Goal: Information Seeking & Learning: Learn about a topic

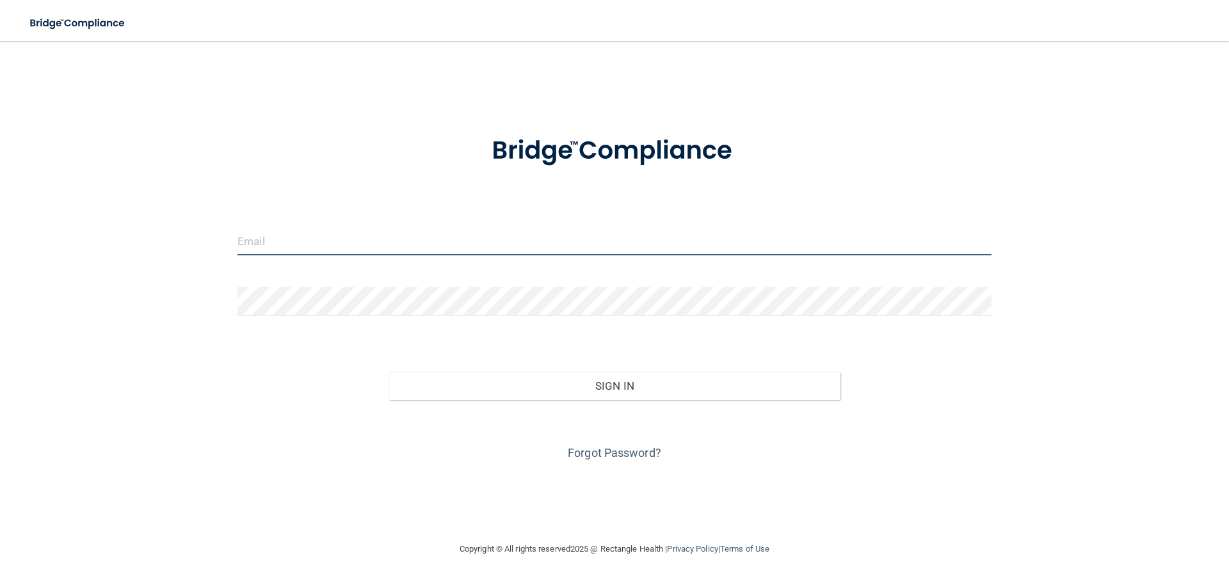
click at [323, 245] on input "email" at bounding box center [614, 241] width 754 height 29
type input "[EMAIL_ADDRESS][DOMAIN_NAME]"
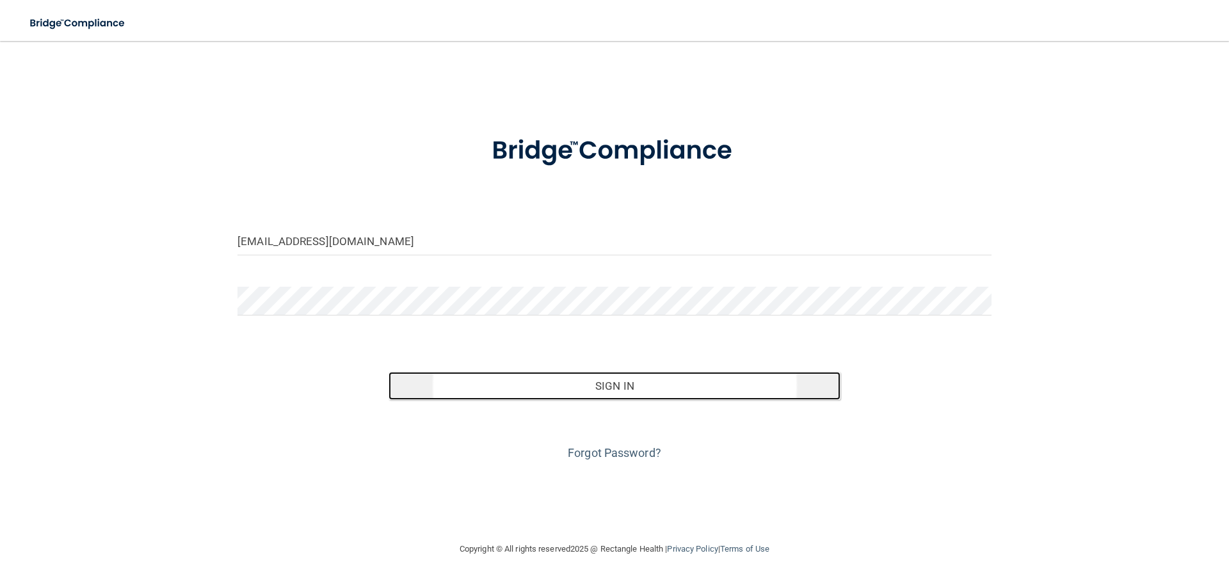
click at [628, 393] on button "Sign In" at bounding box center [614, 386] width 452 height 28
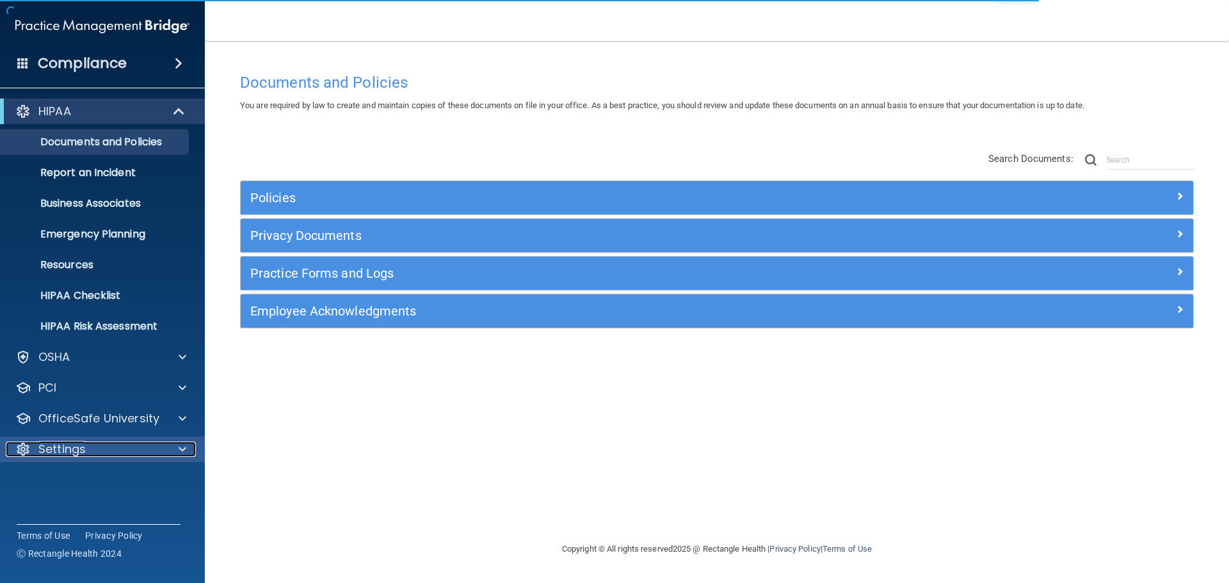
click at [183, 451] on span at bounding box center [183, 449] width 8 height 15
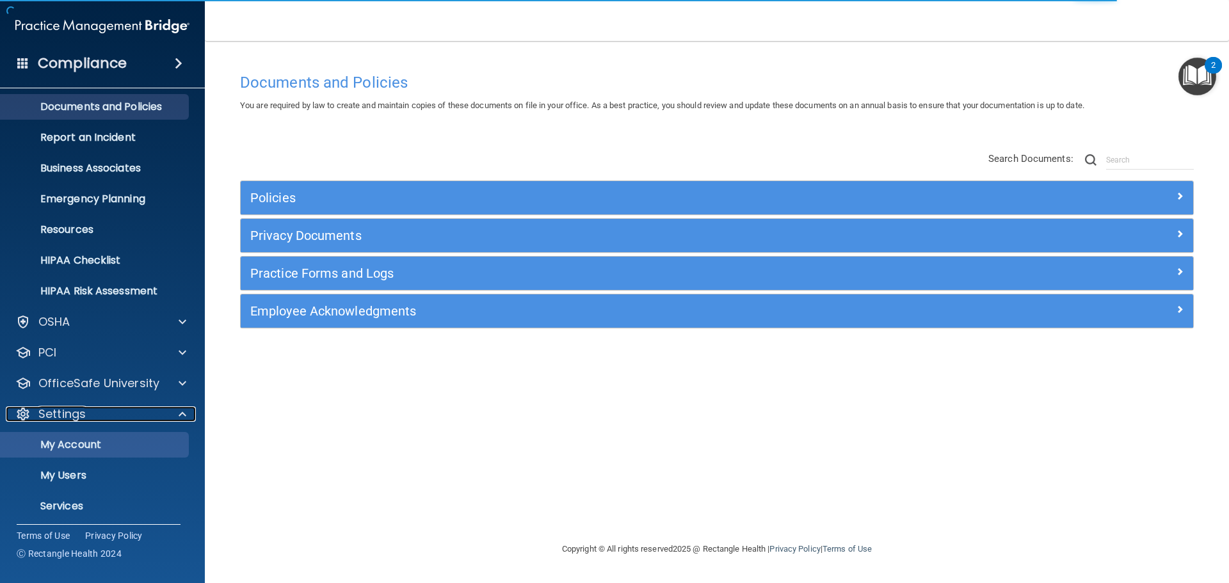
scroll to position [71, 0]
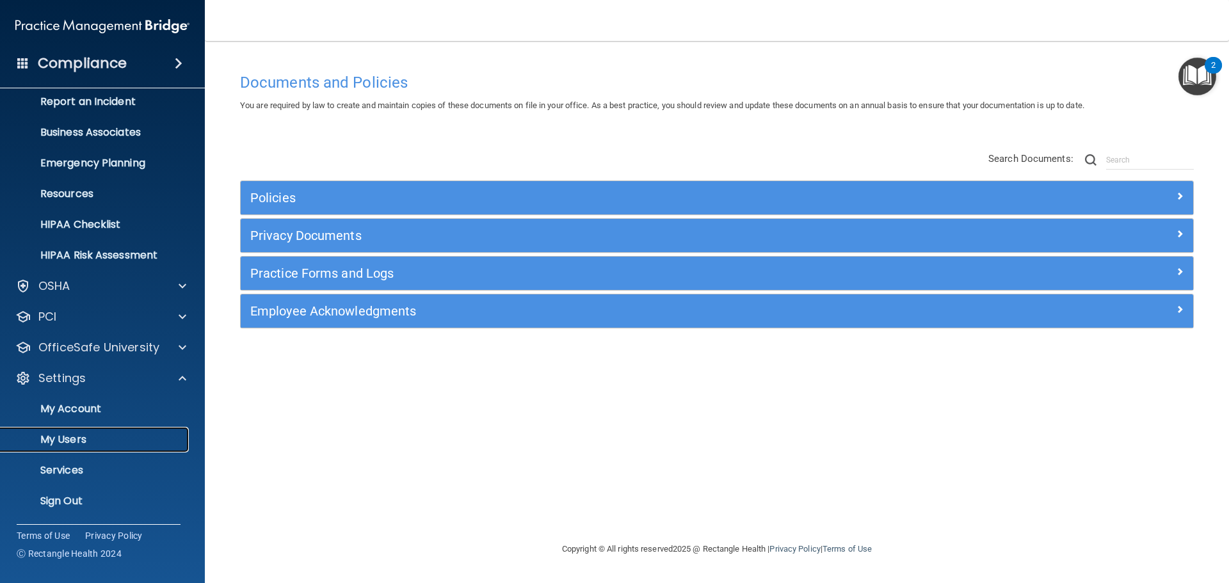
click at [68, 436] on p "My Users" at bounding box center [95, 439] width 175 height 13
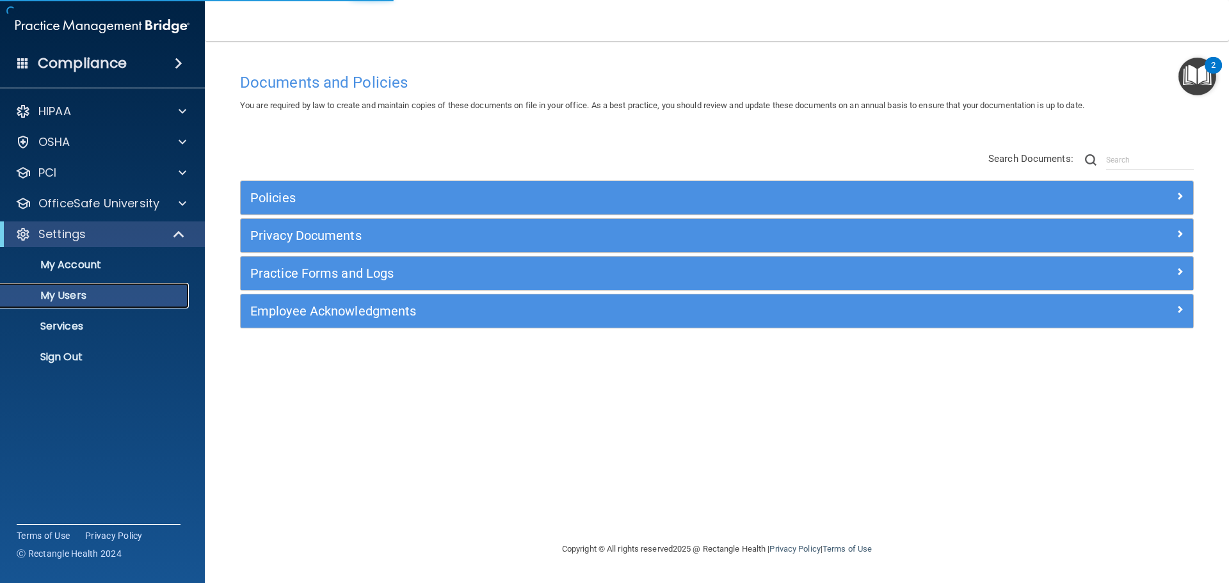
select select "20"
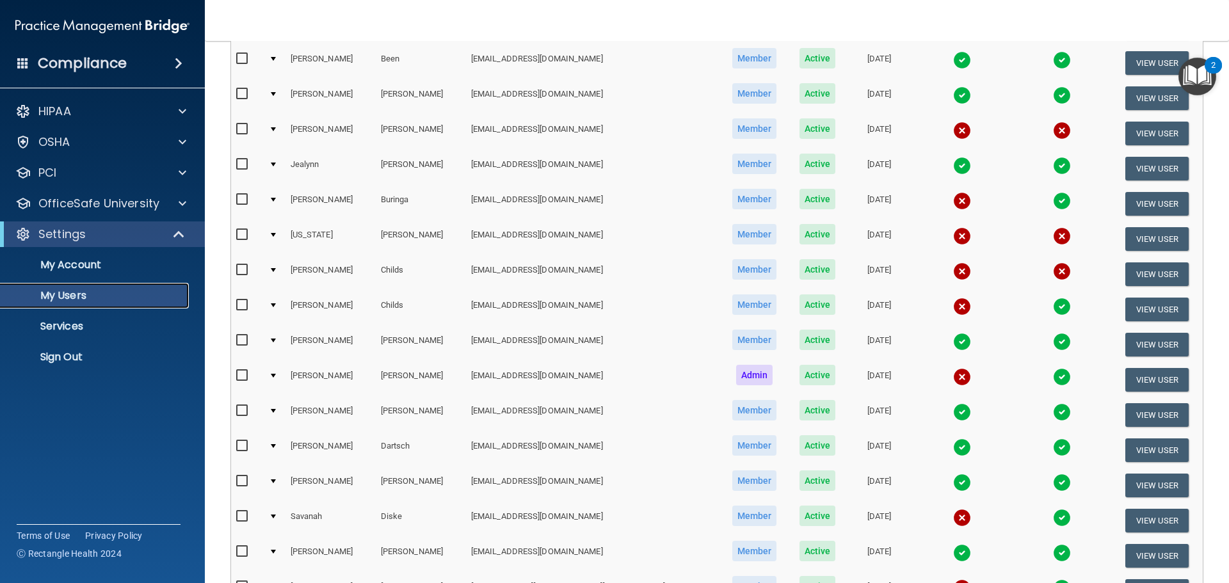
scroll to position [320, 0]
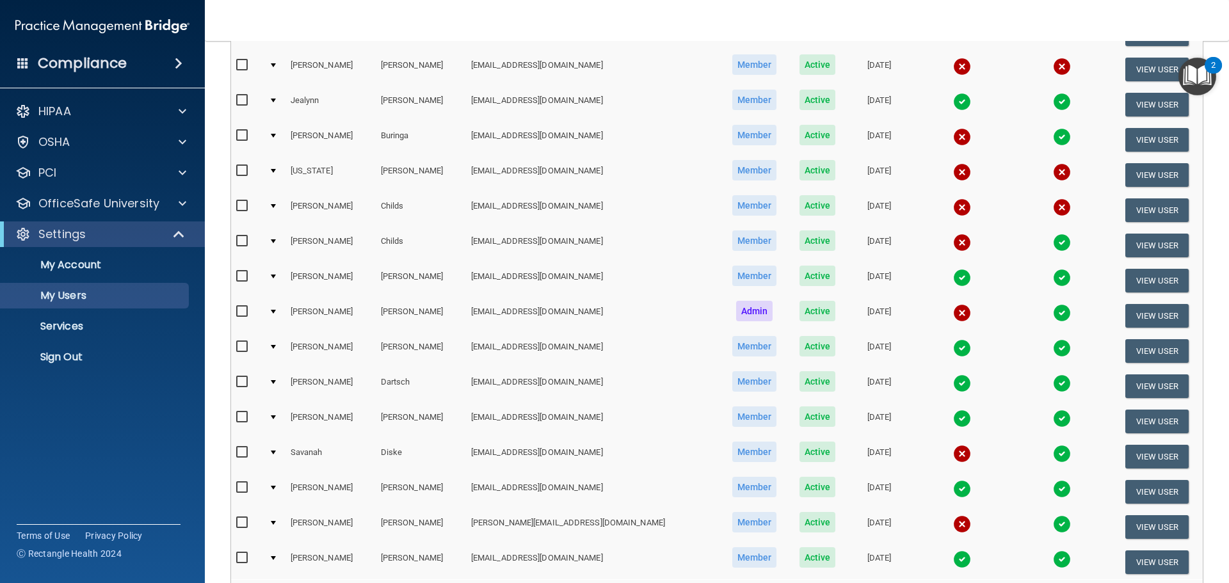
click at [953, 315] on img at bounding box center [962, 313] width 18 height 18
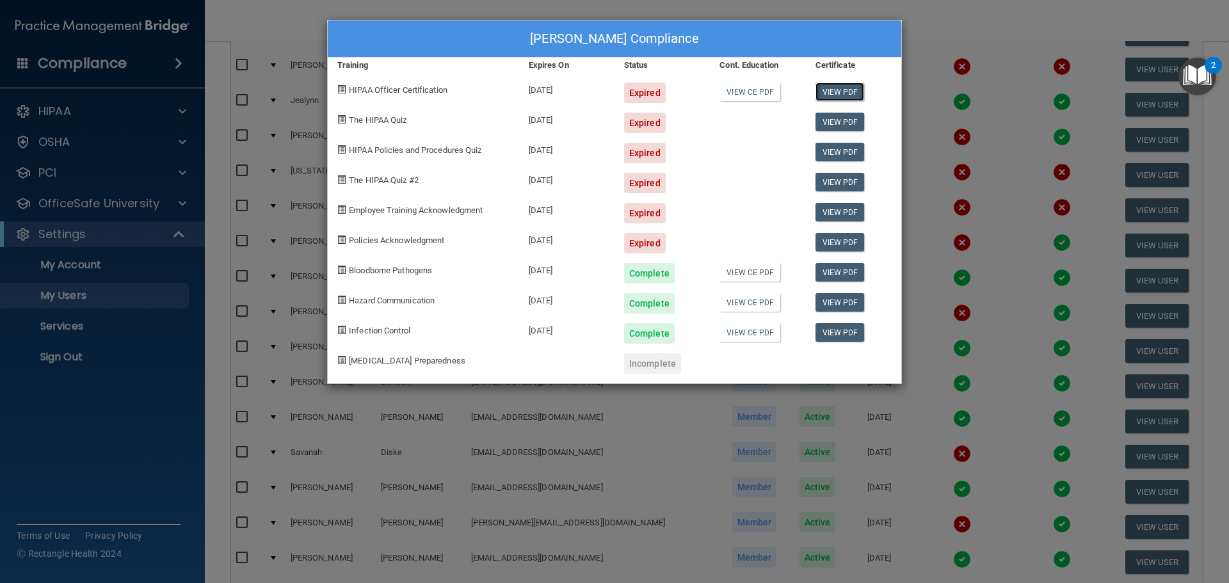
click at [837, 94] on link "View PDF" at bounding box center [839, 92] width 49 height 19
click at [642, 246] on div "Expired" at bounding box center [645, 243] width 42 height 20
click at [654, 95] on div "Expired" at bounding box center [645, 93] width 42 height 20
click at [282, 12] on div "Robin Clemens-Reigel's Compliance Training Expires On Status Cont. Education Ce…" at bounding box center [614, 291] width 1229 height 583
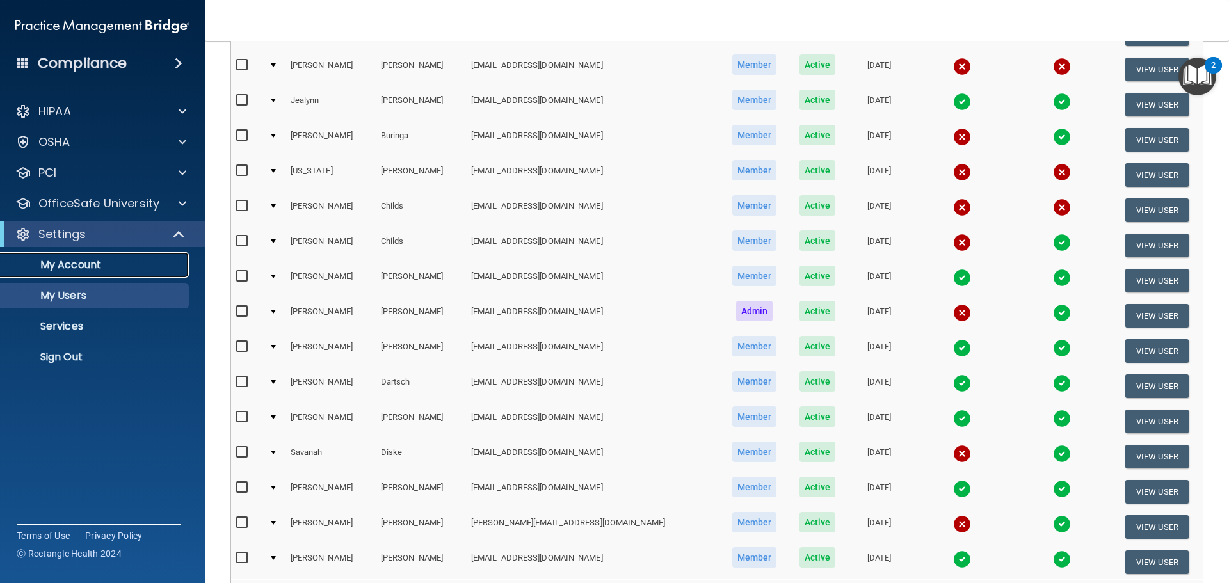
click at [87, 268] on p "My Account" at bounding box center [95, 265] width 175 height 13
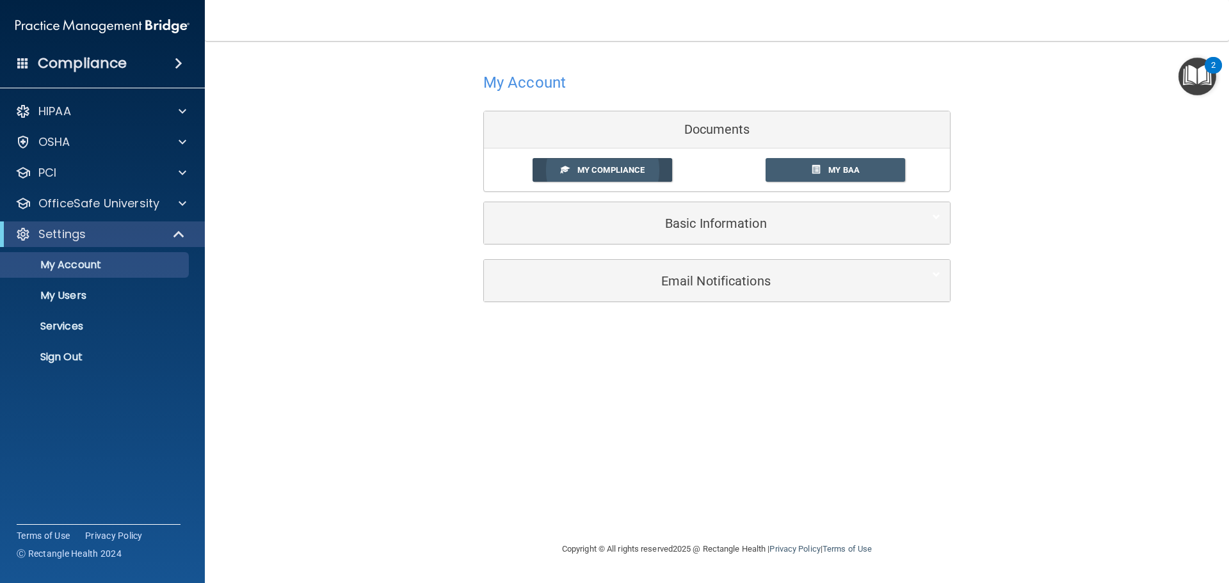
click at [597, 170] on span "My Compliance" at bounding box center [610, 170] width 67 height 10
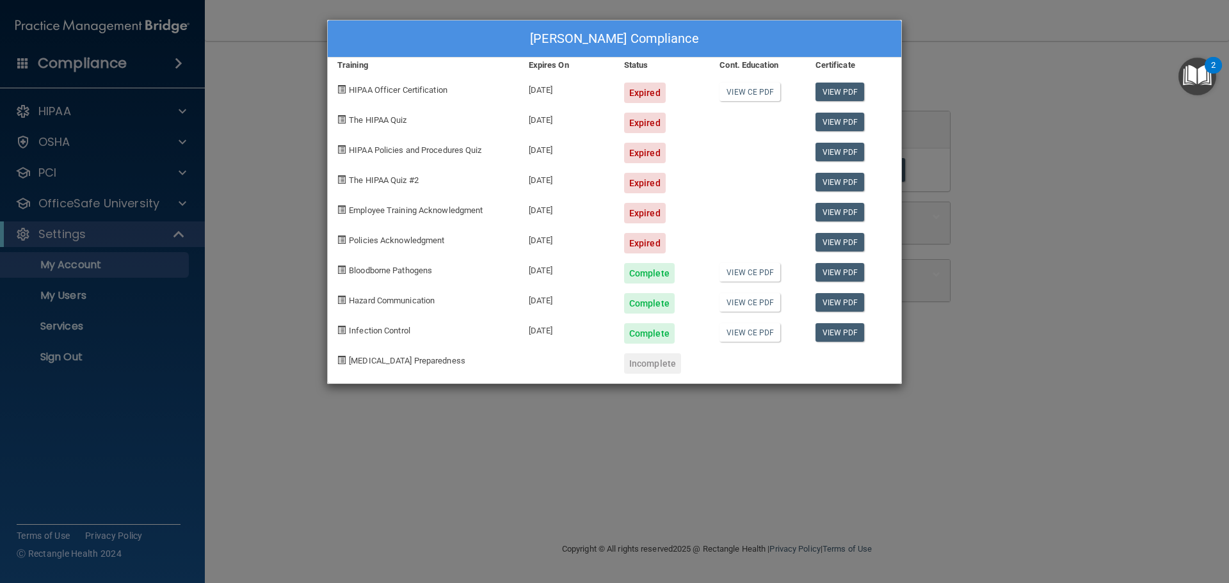
click at [344, 91] on span at bounding box center [341, 89] width 8 height 8
click at [1019, 339] on div "Robin Clemens-Reigel's Compliance Training Expires On Status Cont. Education Ce…" at bounding box center [614, 291] width 1229 height 583
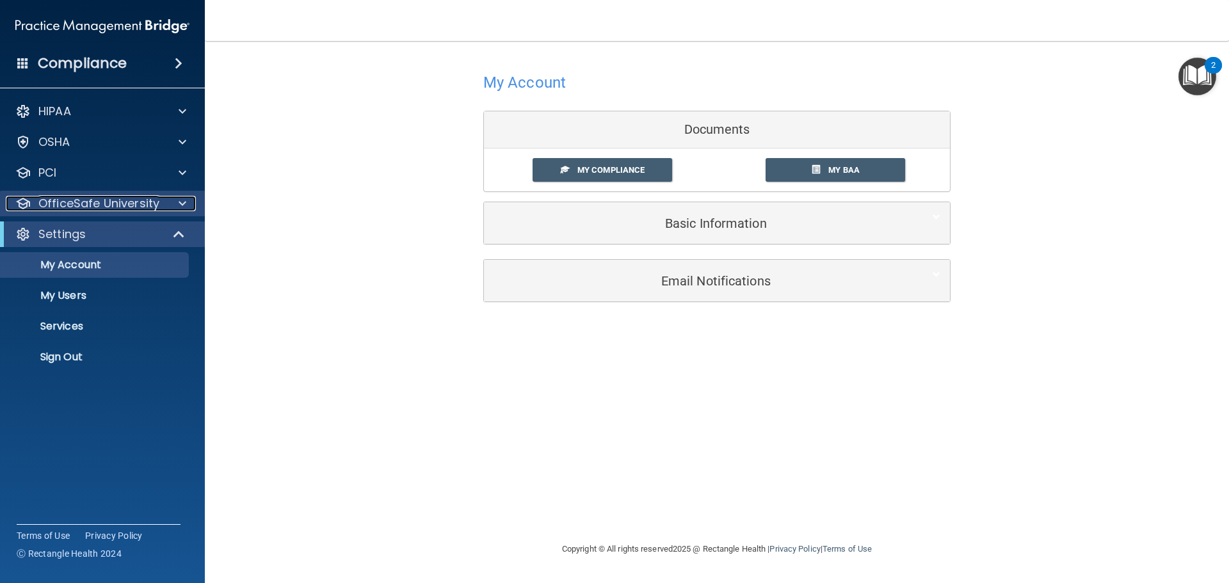
click at [61, 203] on p "OfficeSafe University" at bounding box center [98, 203] width 121 height 15
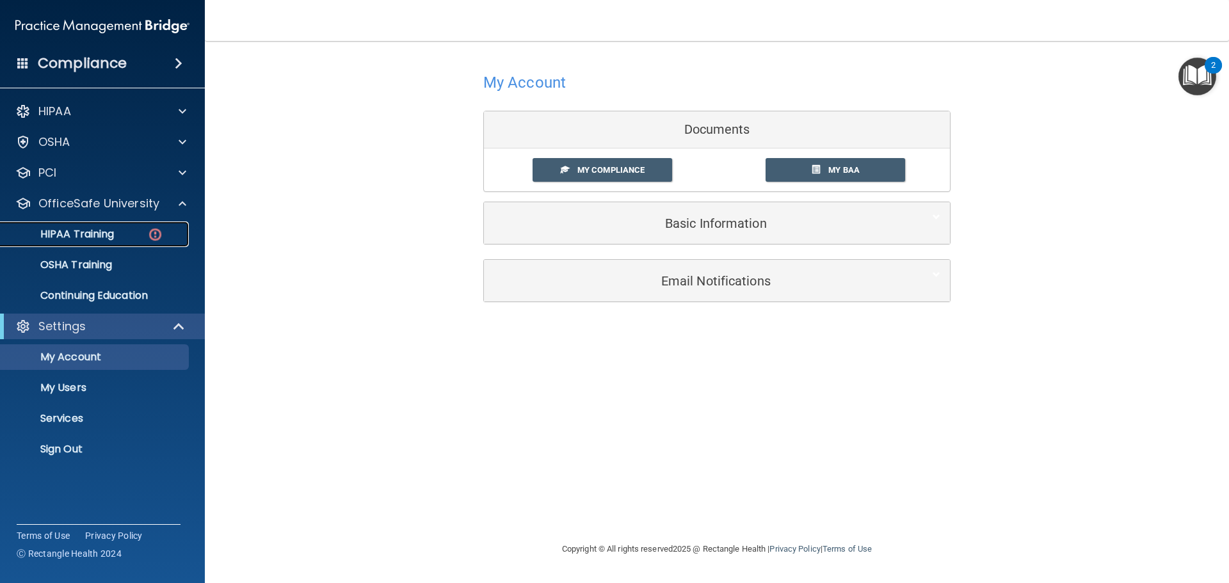
click at [65, 234] on p "HIPAA Training" at bounding box center [61, 234] width 106 height 13
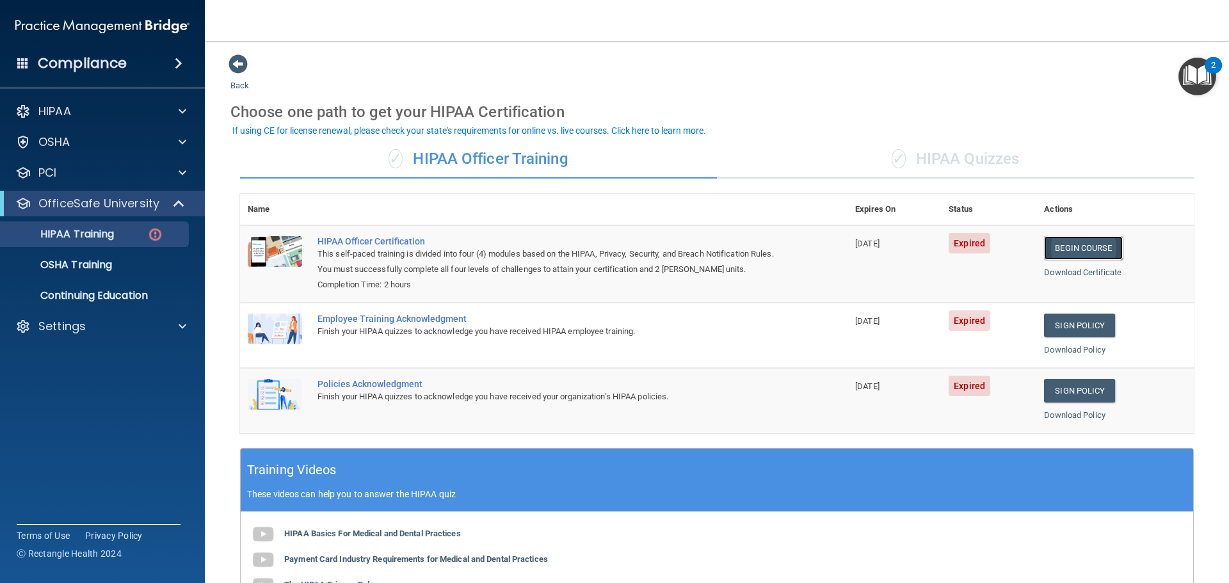
click at [1057, 250] on link "Begin Course" at bounding box center [1083, 248] width 78 height 24
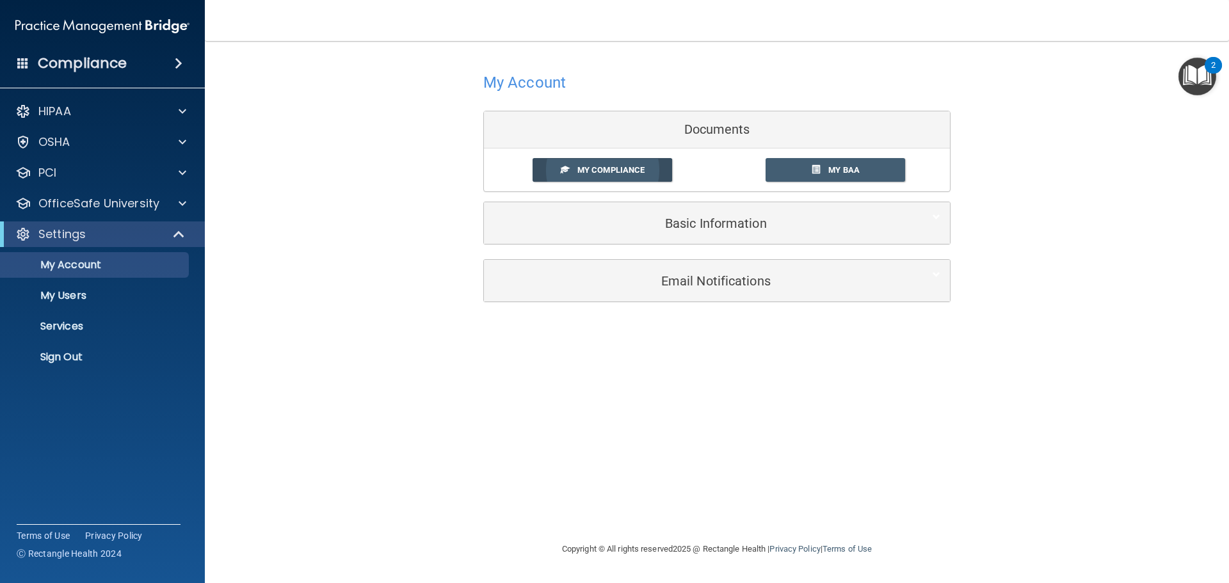
click at [603, 174] on span "My Compliance" at bounding box center [610, 170] width 67 height 10
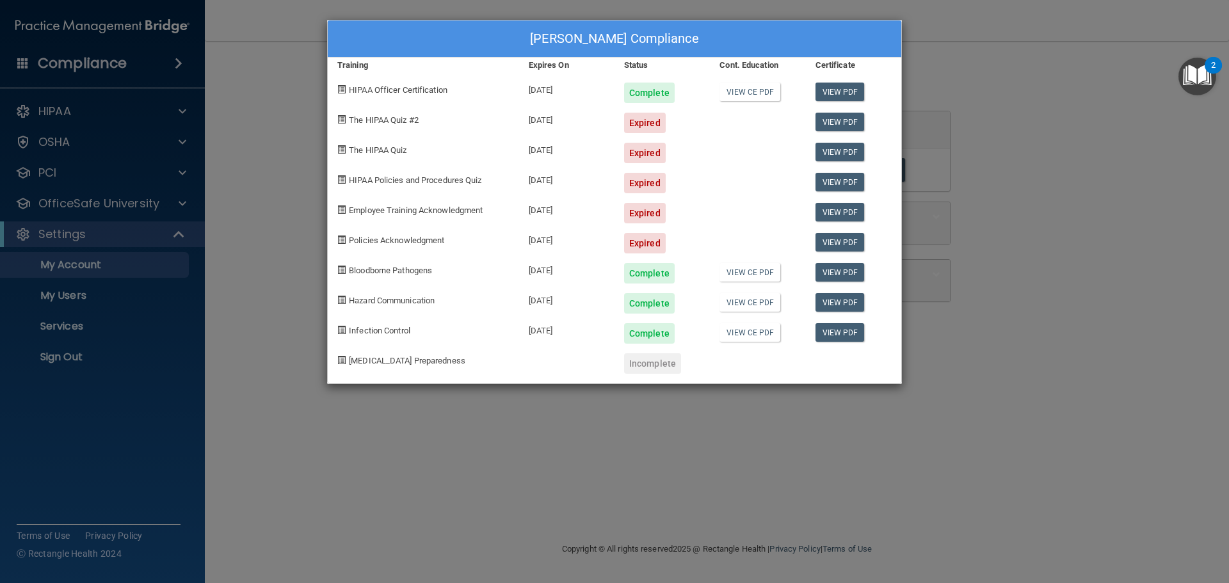
click at [340, 120] on span at bounding box center [341, 119] width 8 height 8
drag, startPoint x: 1027, startPoint y: 138, endPoint x: 948, endPoint y: 163, distance: 82.8
click at [1028, 138] on div "Robin Clemens-Reigel's Compliance Training Expires On Status Cont. Education Ce…" at bounding box center [614, 291] width 1229 height 583
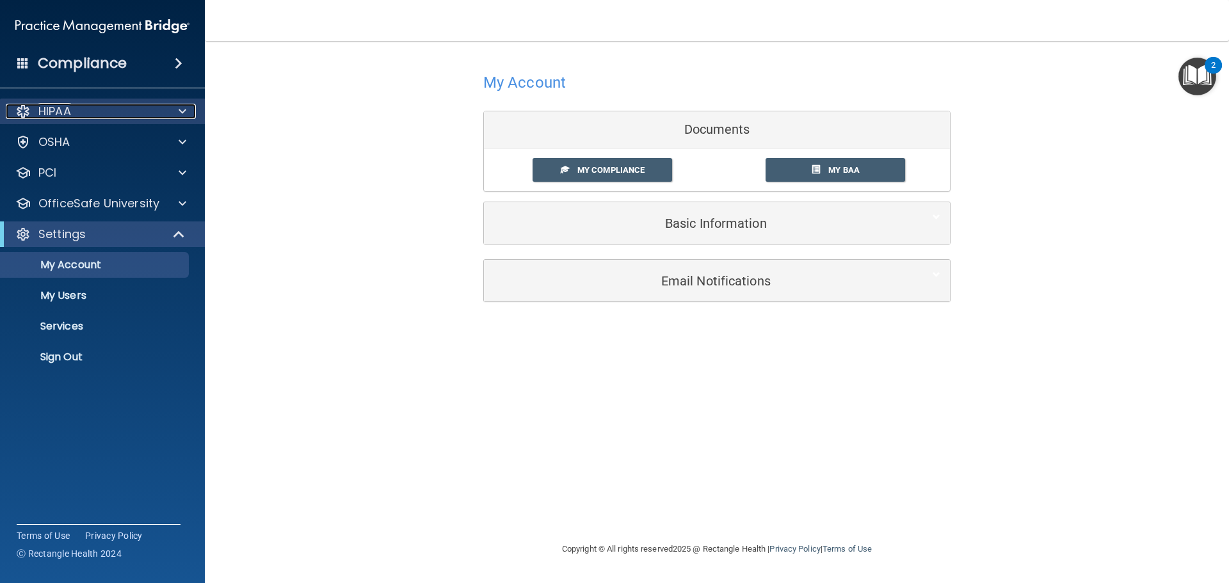
click at [57, 117] on p "HIPAA" at bounding box center [54, 111] width 33 height 15
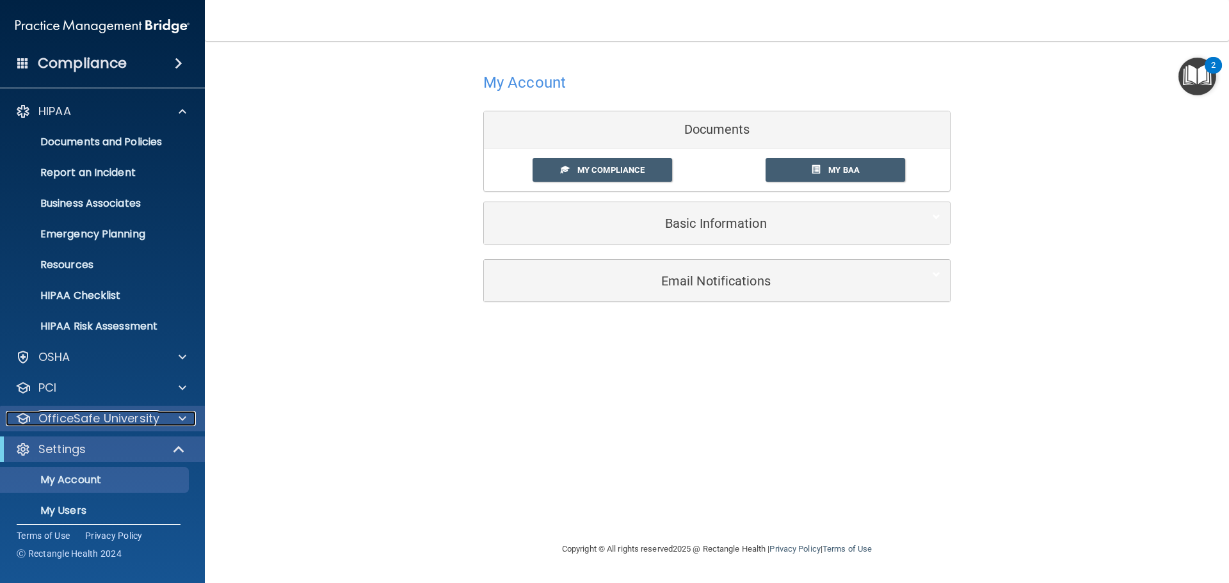
click at [86, 416] on p "OfficeSafe University" at bounding box center [98, 418] width 121 height 15
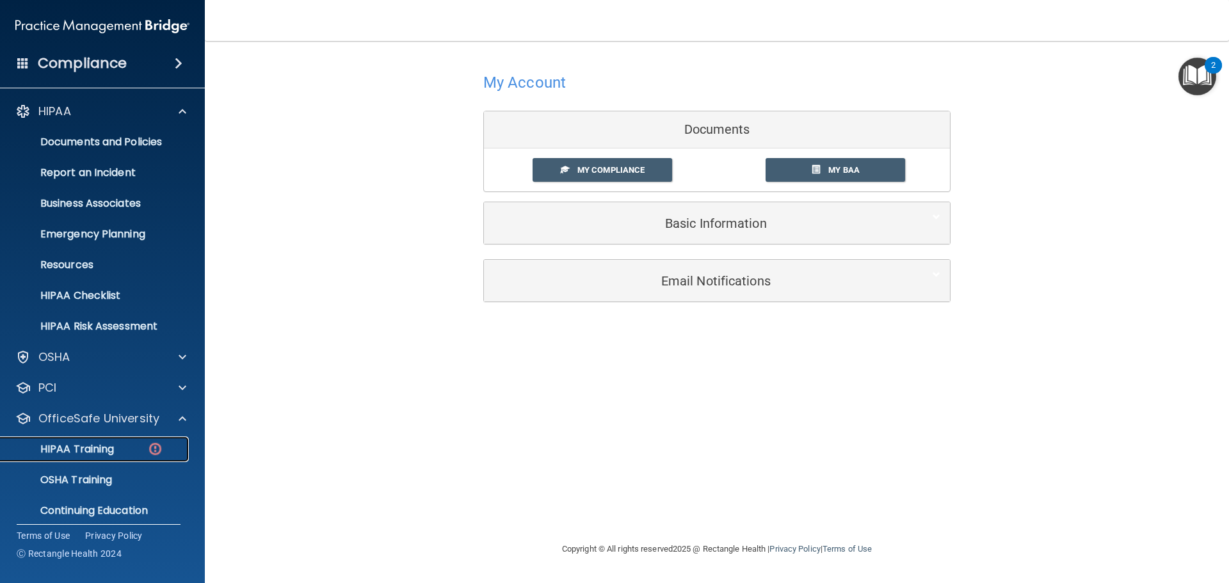
click at [102, 454] on p "HIPAA Training" at bounding box center [61, 449] width 106 height 13
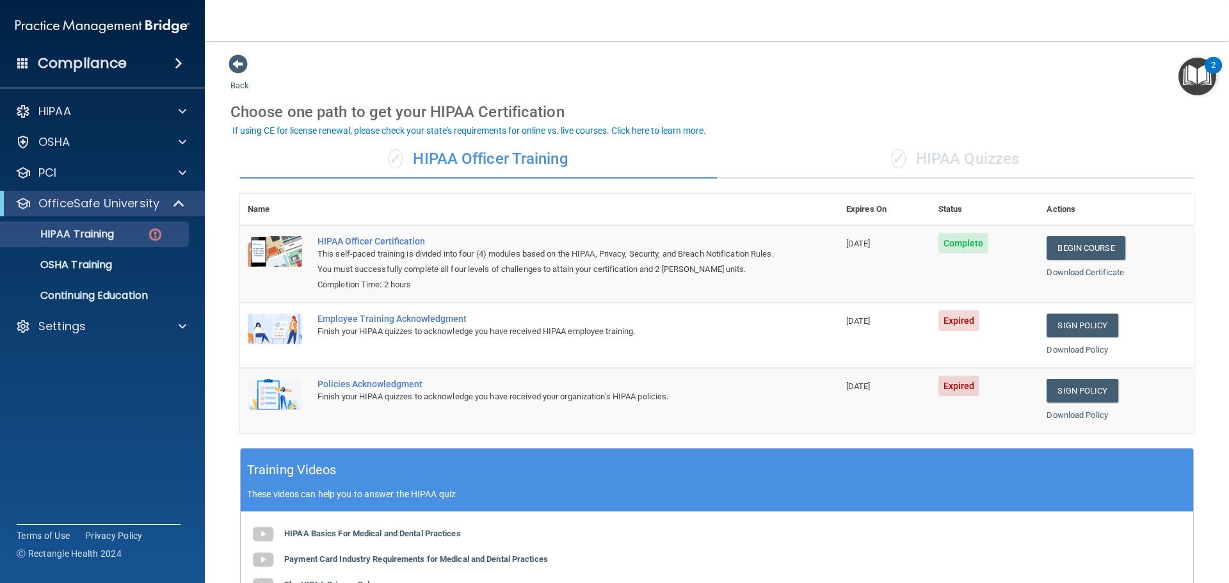
click at [354, 317] on div "Employee Training Acknowledgment" at bounding box center [545, 319] width 457 height 10
click at [376, 323] on div "Employee Training Acknowledgment" at bounding box center [545, 319] width 457 height 10
click at [1067, 333] on link "Sign Policy" at bounding box center [1081, 326] width 71 height 24
click at [980, 165] on div "✓ HIPAA Quizzes" at bounding box center [955, 159] width 477 height 38
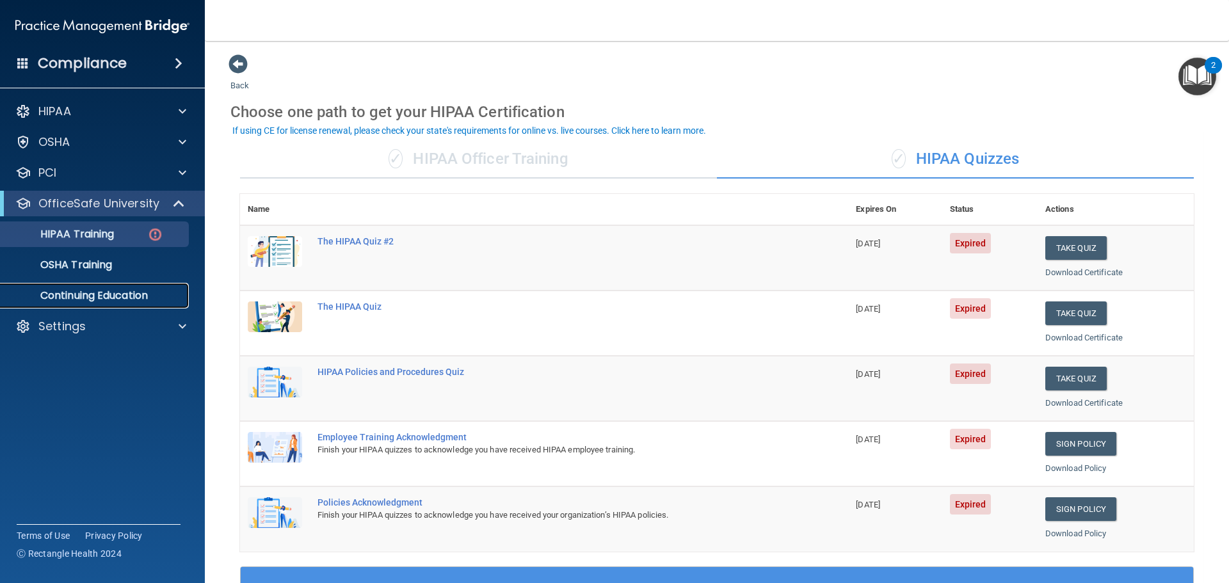
click at [99, 289] on p "Continuing Education" at bounding box center [95, 295] width 175 height 13
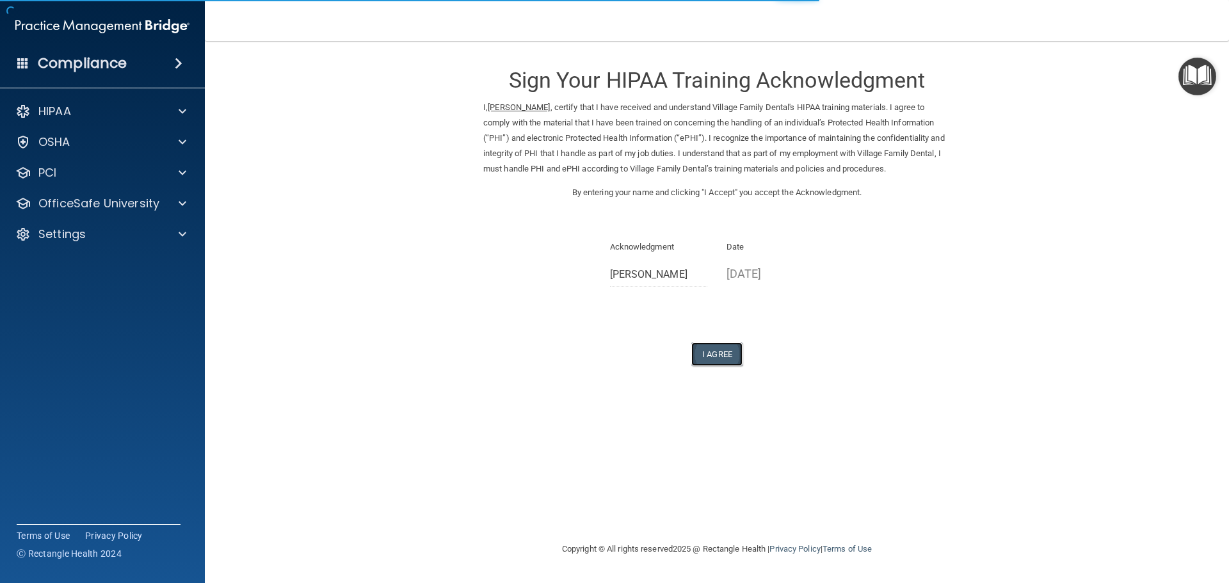
click at [701, 366] on button "I Agree" at bounding box center [716, 354] width 51 height 24
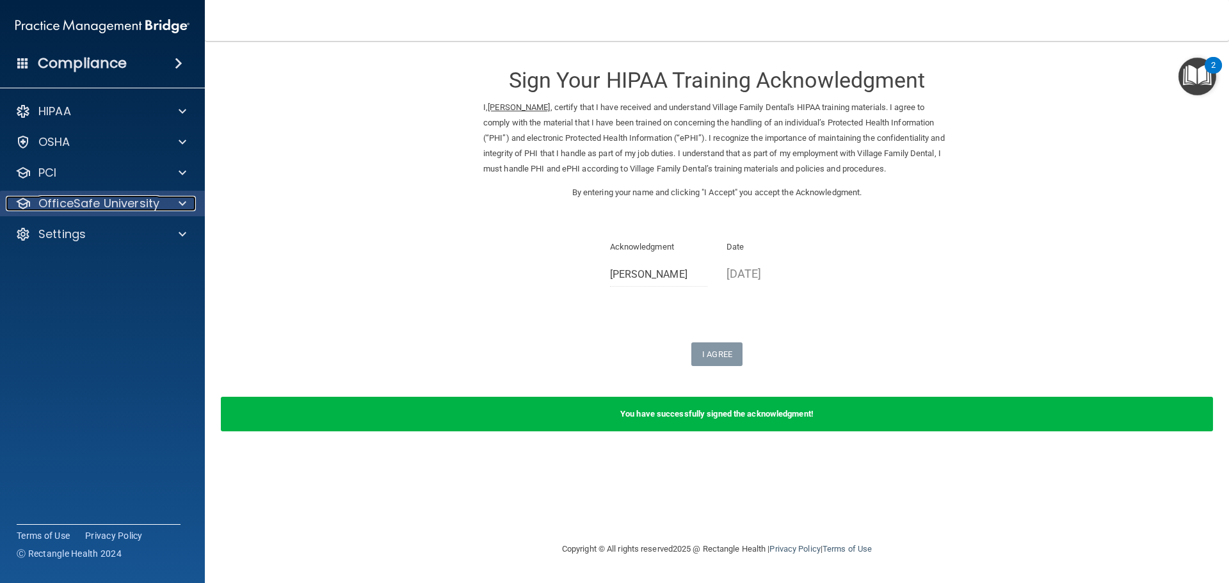
click at [84, 204] on p "OfficeSafe University" at bounding box center [98, 203] width 121 height 15
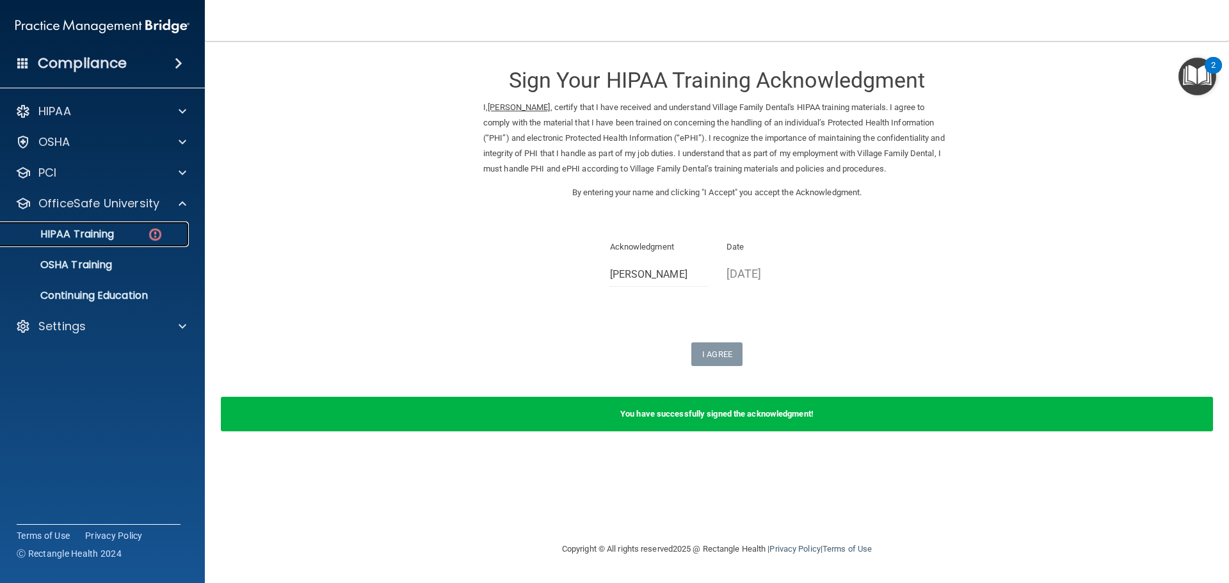
click at [106, 230] on p "HIPAA Training" at bounding box center [61, 234] width 106 height 13
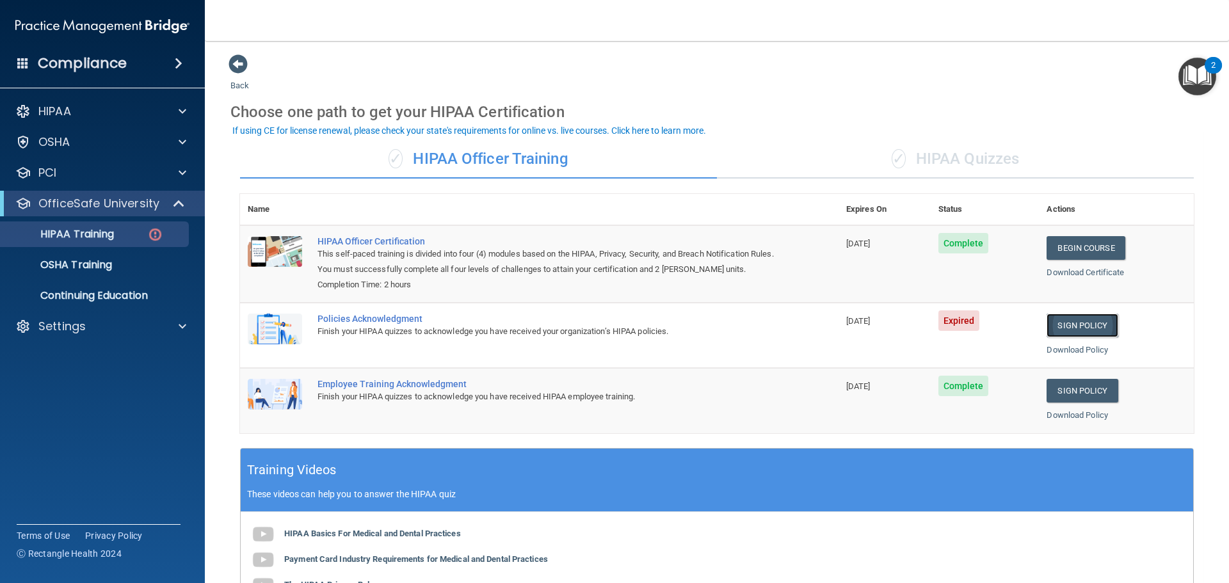
click at [1066, 330] on link "Sign Policy" at bounding box center [1081, 326] width 71 height 24
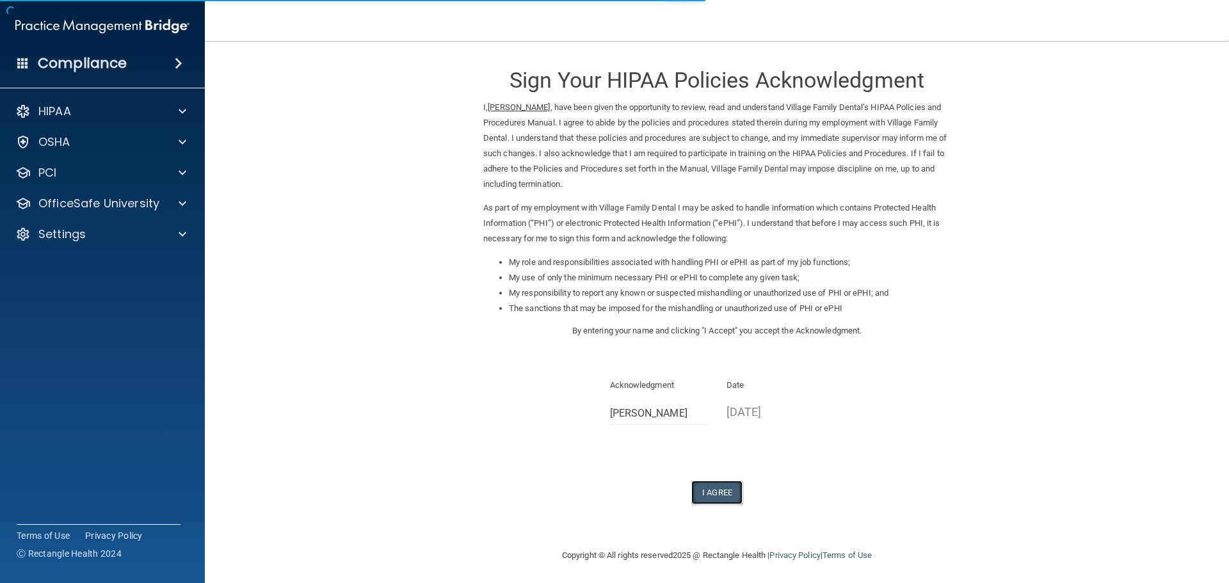
click at [719, 490] on button "I Agree" at bounding box center [716, 493] width 51 height 24
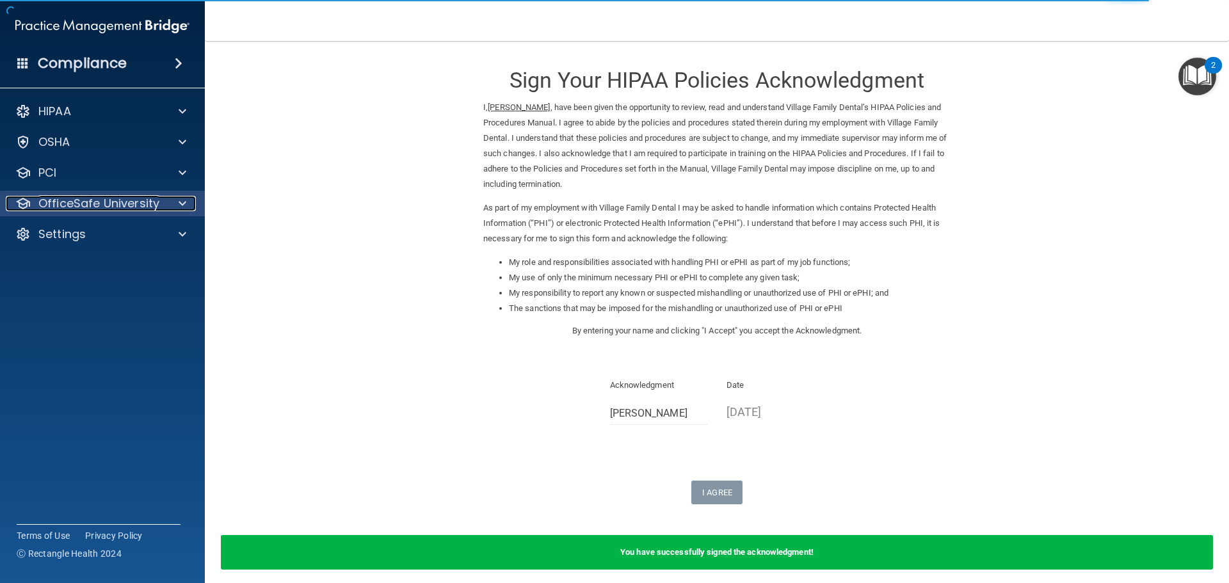
click at [67, 201] on p "OfficeSafe University" at bounding box center [98, 203] width 121 height 15
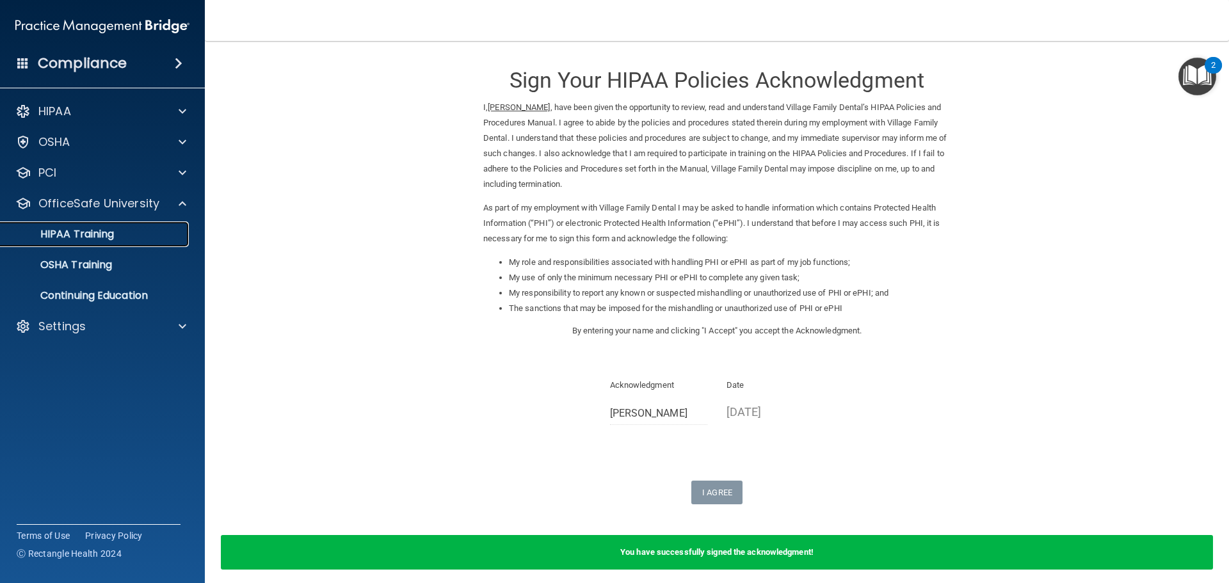
click at [90, 238] on p "HIPAA Training" at bounding box center [61, 234] width 106 height 13
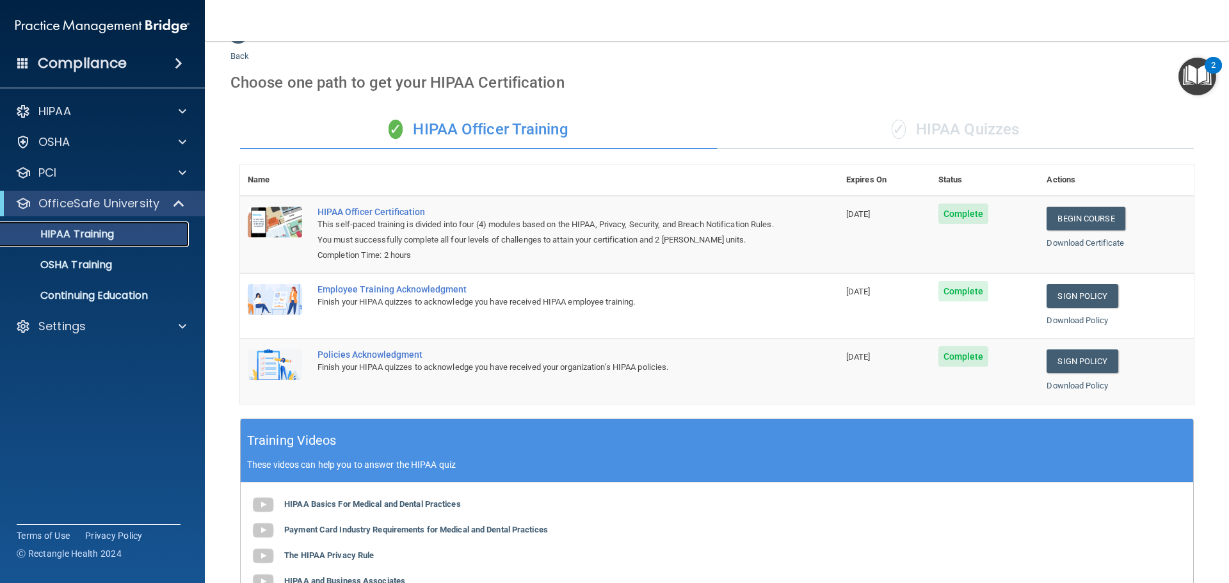
scroll to position [7, 0]
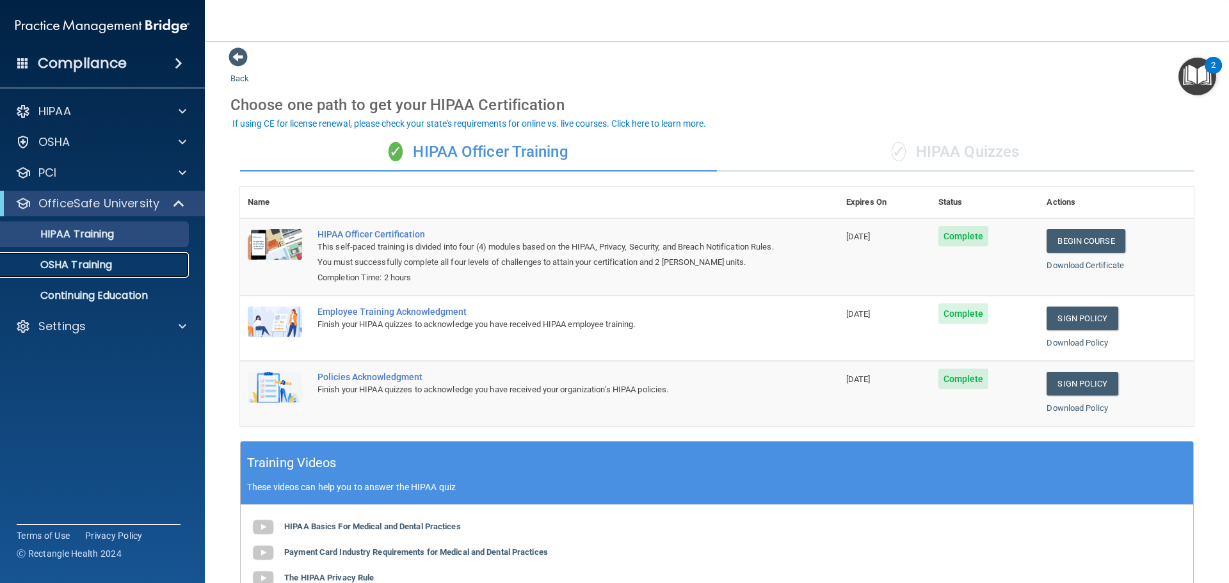
click at [63, 264] on p "OSHA Training" at bounding box center [60, 265] width 104 height 13
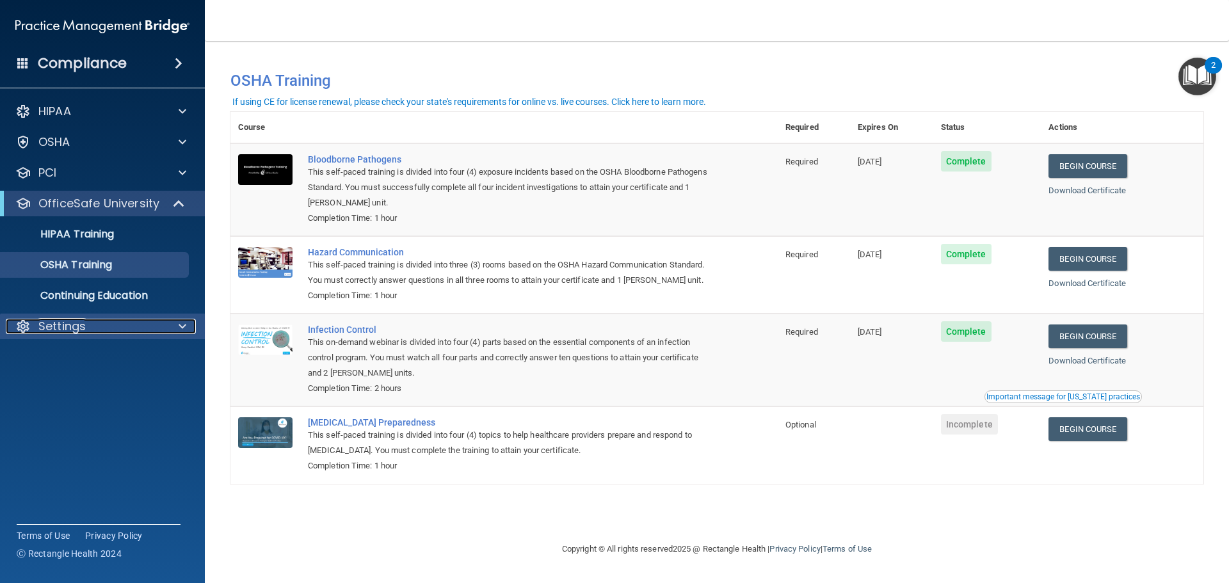
click at [173, 324] on div at bounding box center [180, 326] width 32 height 15
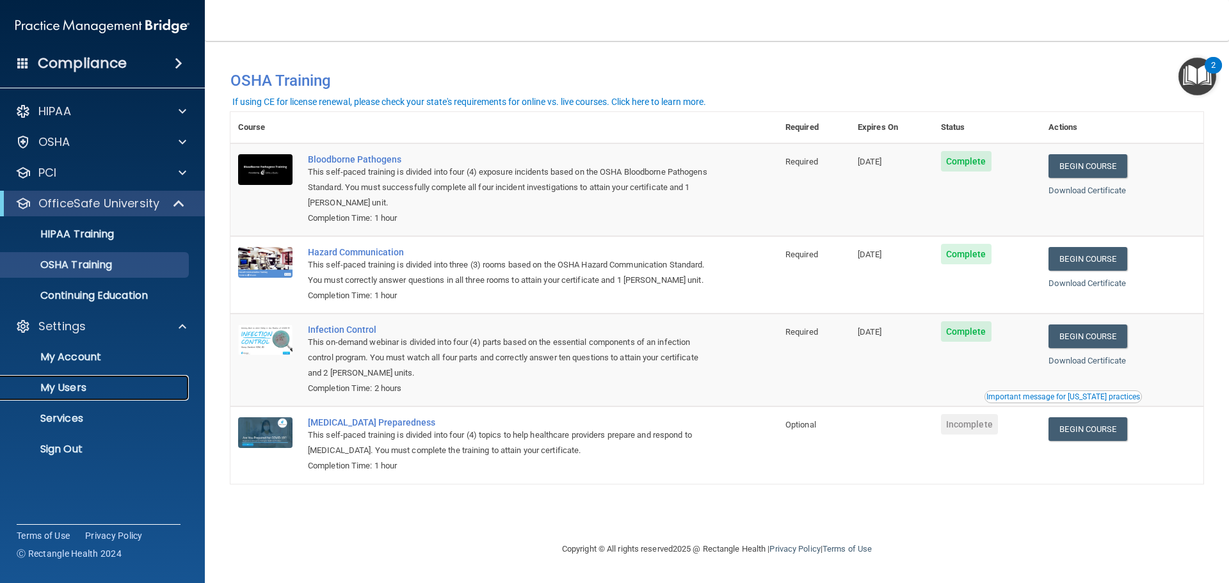
click at [74, 390] on p "My Users" at bounding box center [95, 387] width 175 height 13
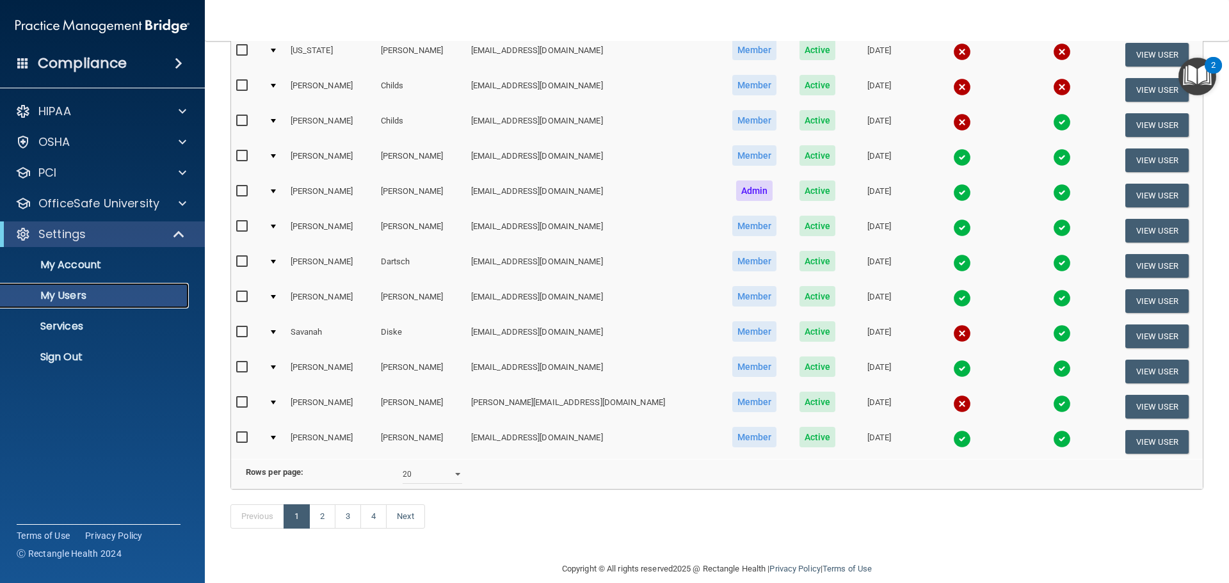
scroll to position [448, 0]
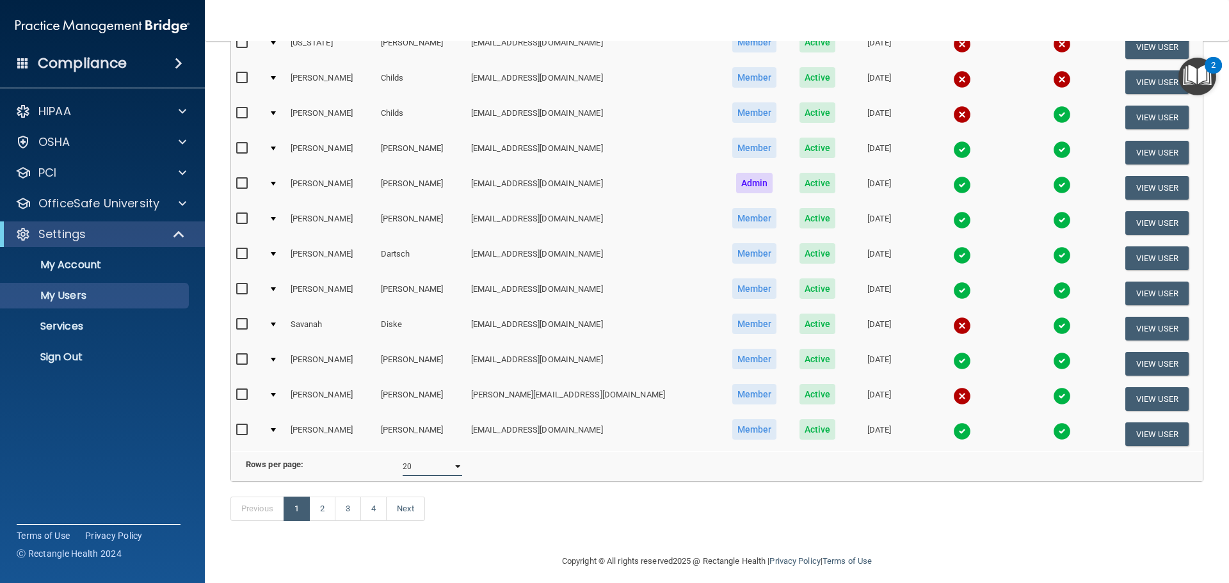
click at [452, 476] on select "10 20 30 40 all" at bounding box center [433, 466] width 60 height 19
select select "77"
click at [403, 467] on select "10 20 30 40 all" at bounding box center [433, 466] width 60 height 19
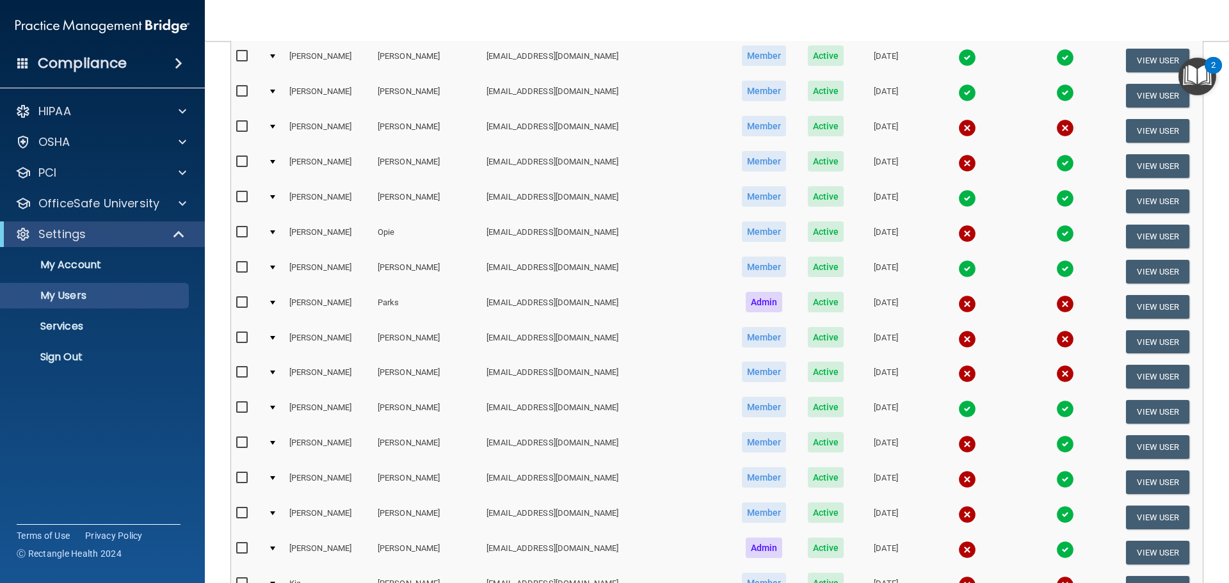
scroll to position [1856, 0]
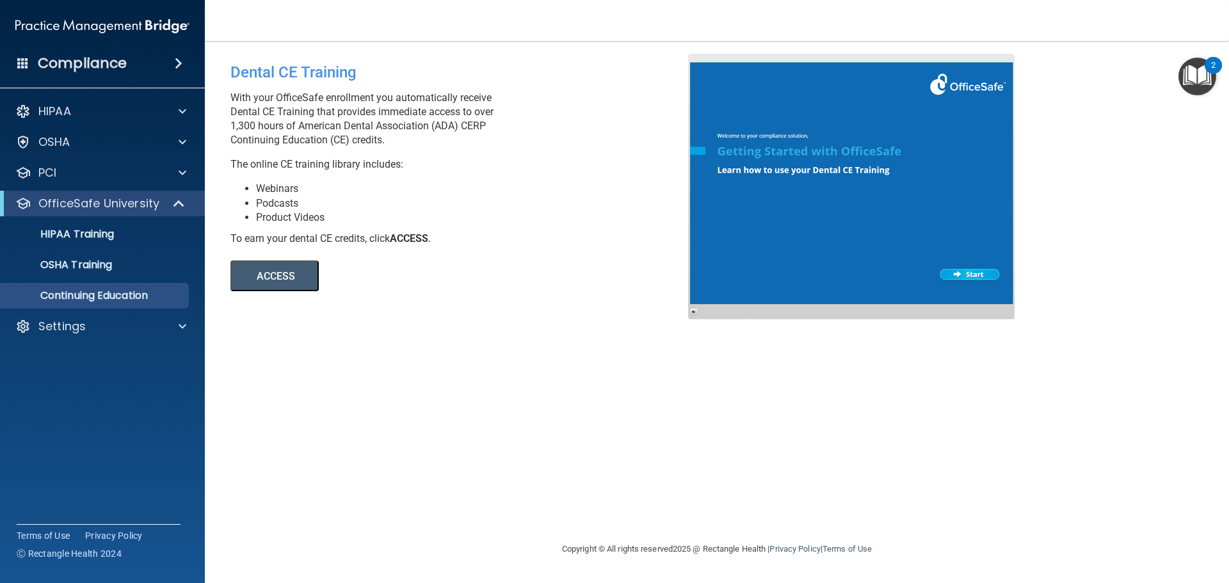
click at [270, 287] on button "ACCESS" at bounding box center [274, 275] width 88 height 31
